Goal: Transaction & Acquisition: Subscribe to service/newsletter

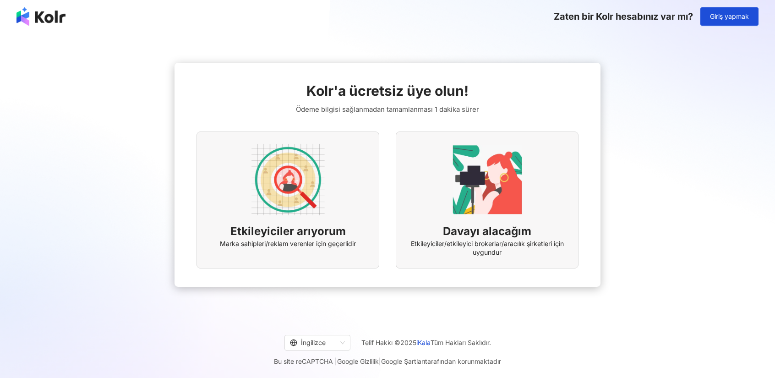
click at [303, 192] on img at bounding box center [287, 179] width 73 height 73
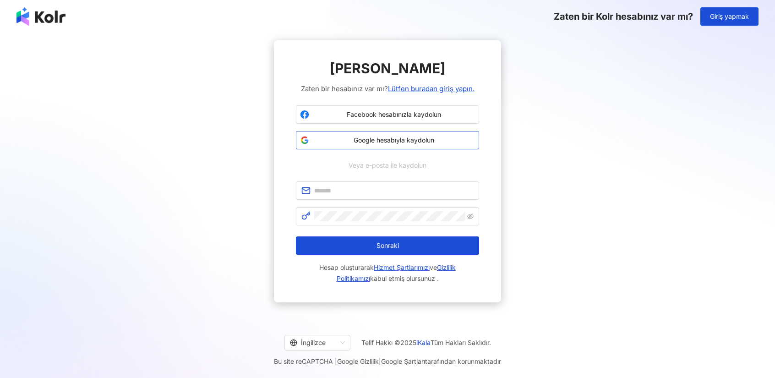
click at [382, 136] on font "Google hesabıyla kaydolun" at bounding box center [393, 140] width 81 height 8
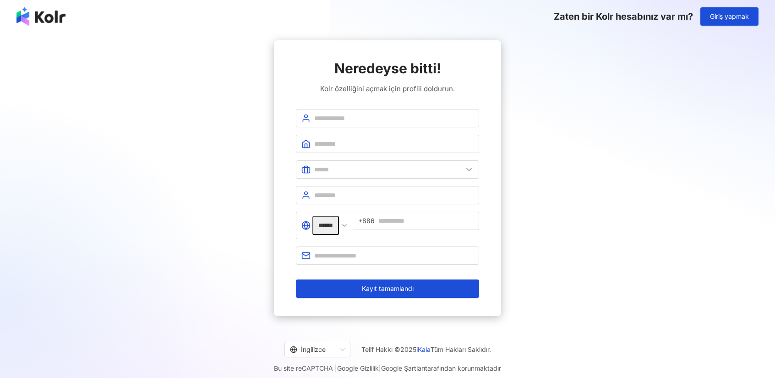
type input "******"
click at [49, 14] on img at bounding box center [40, 16] width 49 height 18
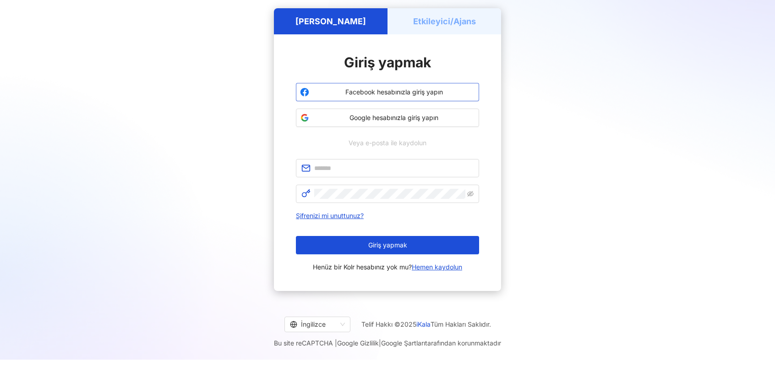
scroll to position [42, 0]
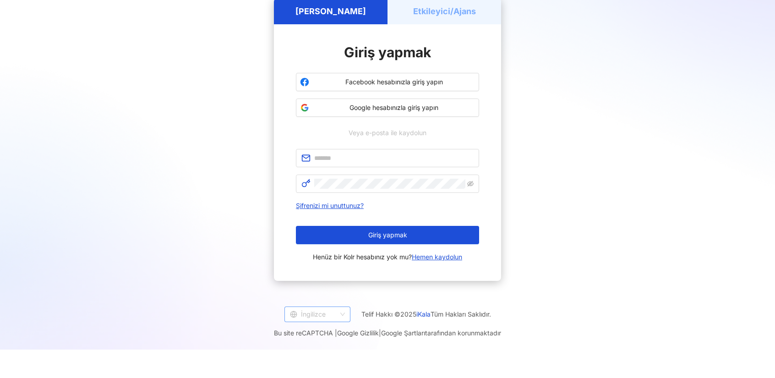
click at [313, 308] on font "İngilizce" at bounding box center [313, 314] width 25 height 15
